Goal: Task Accomplishment & Management: Use online tool/utility

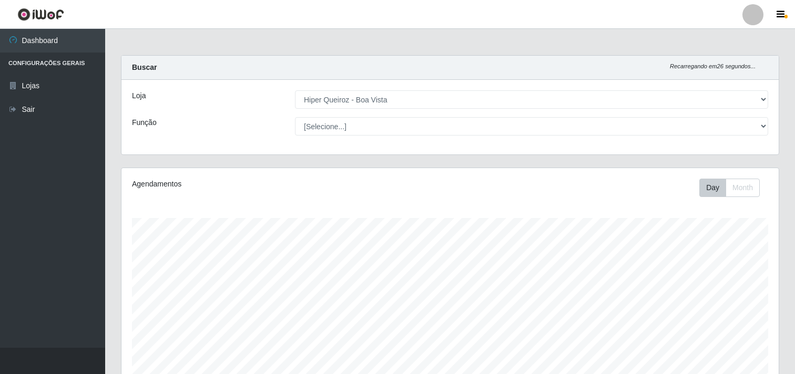
select select "514"
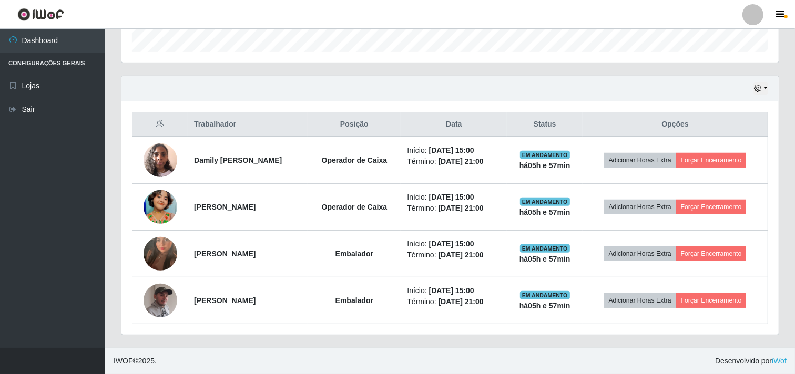
scroll to position [218, 657]
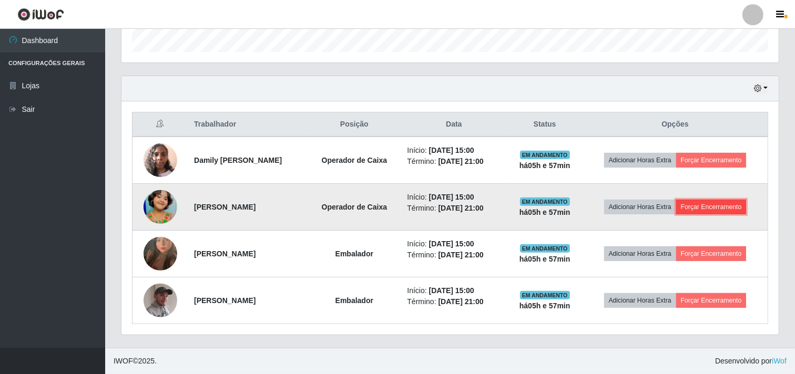
click at [712, 209] on button "Forçar Encerramento" at bounding box center [711, 207] width 70 height 15
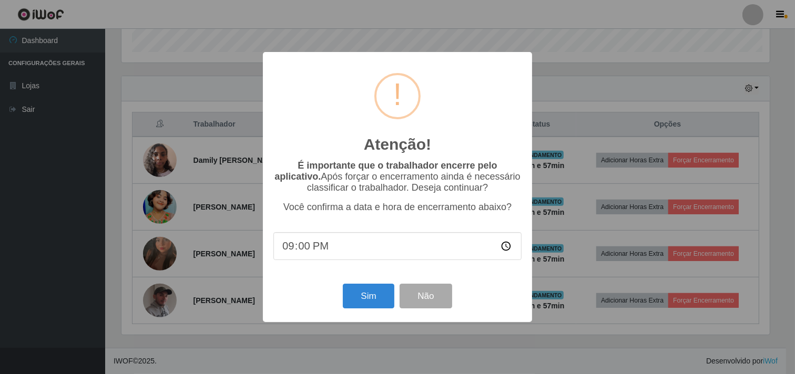
scroll to position [218, 650]
click at [369, 297] on button "Sim" at bounding box center [369, 296] width 51 height 25
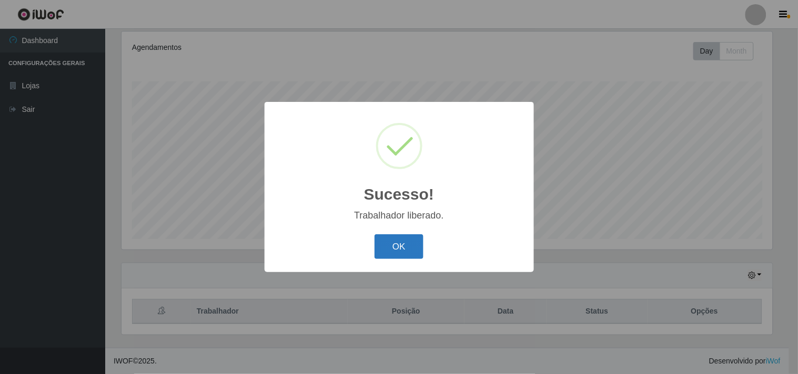
click at [410, 250] on button "OK" at bounding box center [398, 247] width 49 height 25
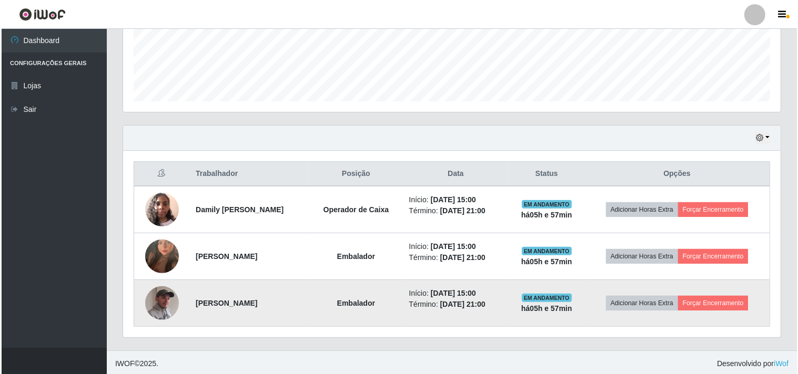
scroll to position [277, 0]
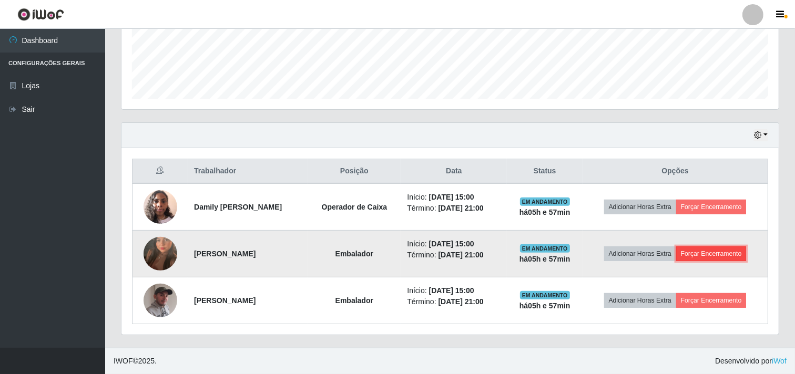
click at [708, 254] on button "Forçar Encerramento" at bounding box center [711, 254] width 70 height 15
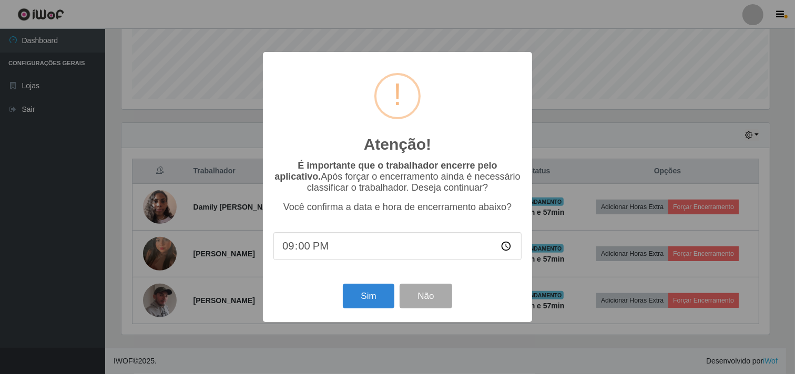
scroll to position [218, 650]
drag, startPoint x: 353, startPoint y: 306, endPoint x: 364, endPoint y: 300, distance: 13.2
click at [358, 307] on button "Sim" at bounding box center [369, 296] width 51 height 25
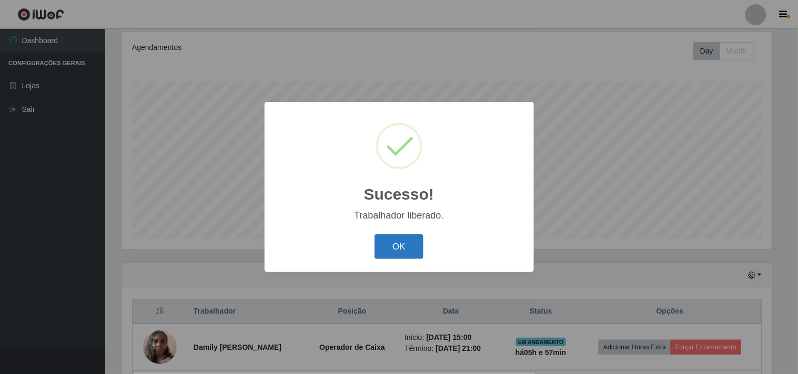
click at [395, 254] on button "OK" at bounding box center [398, 247] width 49 height 25
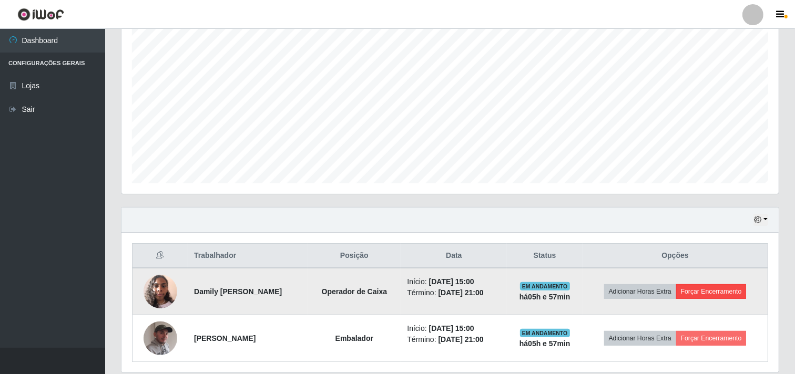
scroll to position [230, 0]
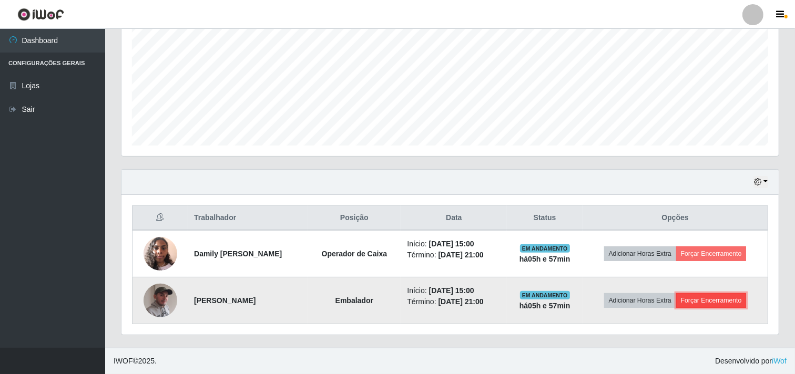
click at [735, 305] on button "Forçar Encerramento" at bounding box center [711, 300] width 70 height 15
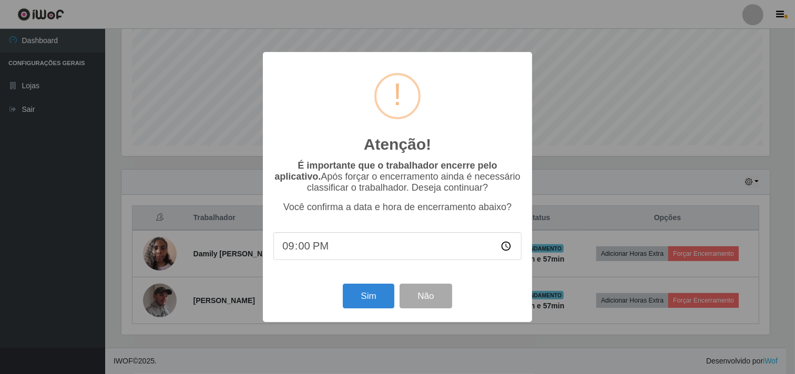
scroll to position [218, 650]
click at [361, 302] on button "Sim" at bounding box center [369, 296] width 51 height 25
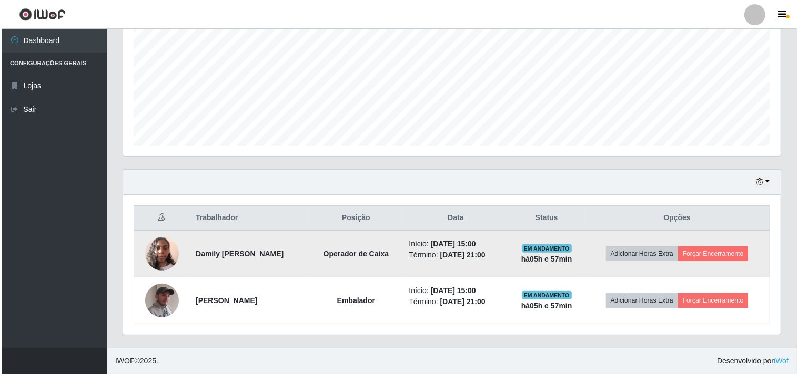
scroll to position [0, 0]
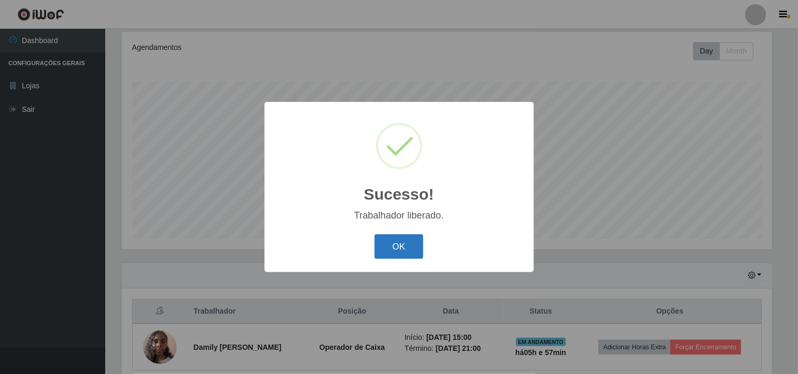
click at [406, 250] on button "OK" at bounding box center [398, 247] width 49 height 25
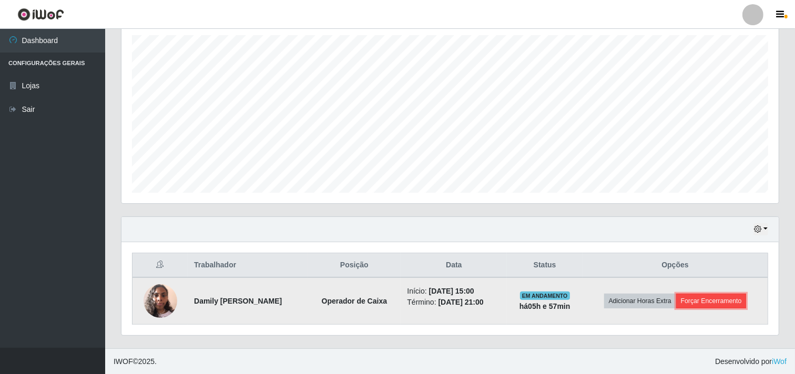
click at [718, 300] on button "Forçar Encerramento" at bounding box center [711, 301] width 70 height 15
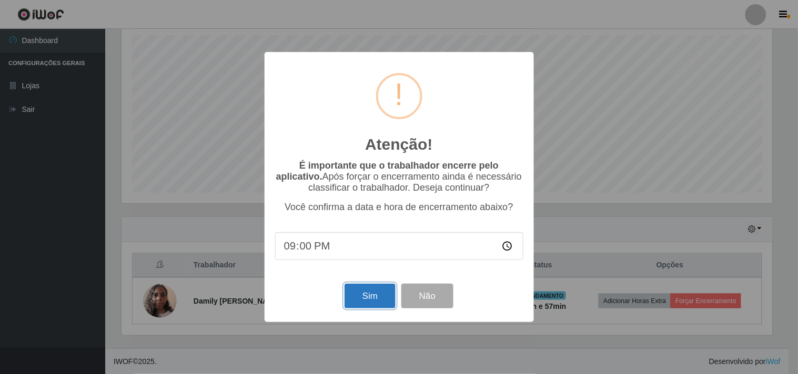
click at [381, 303] on button "Sim" at bounding box center [369, 296] width 51 height 25
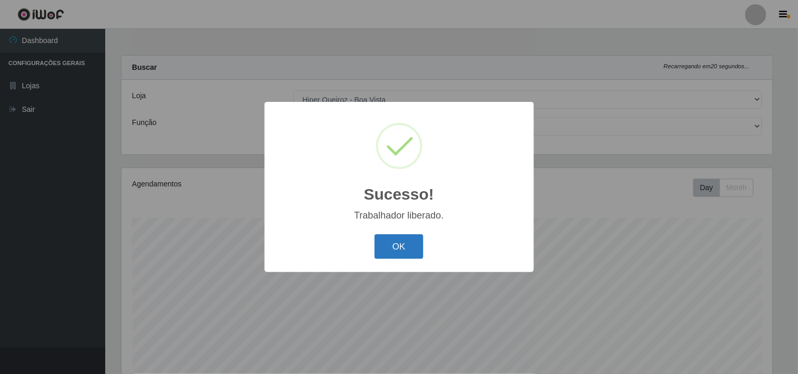
click at [403, 242] on button "OK" at bounding box center [398, 247] width 49 height 25
